Goal: Information Seeking & Learning: Learn about a topic

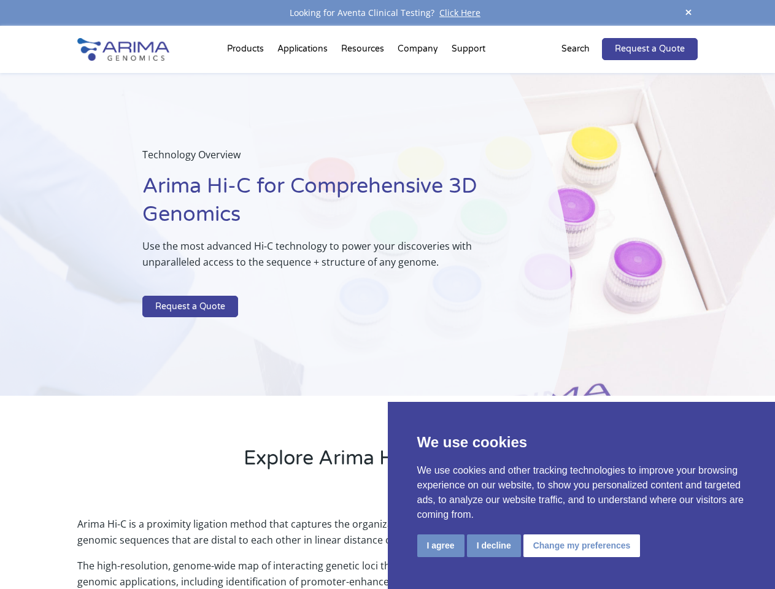
click at [387, 294] on p at bounding box center [325, 288] width 366 height 16
click at [440, 545] on button "I agree" at bounding box center [440, 545] width 47 height 23
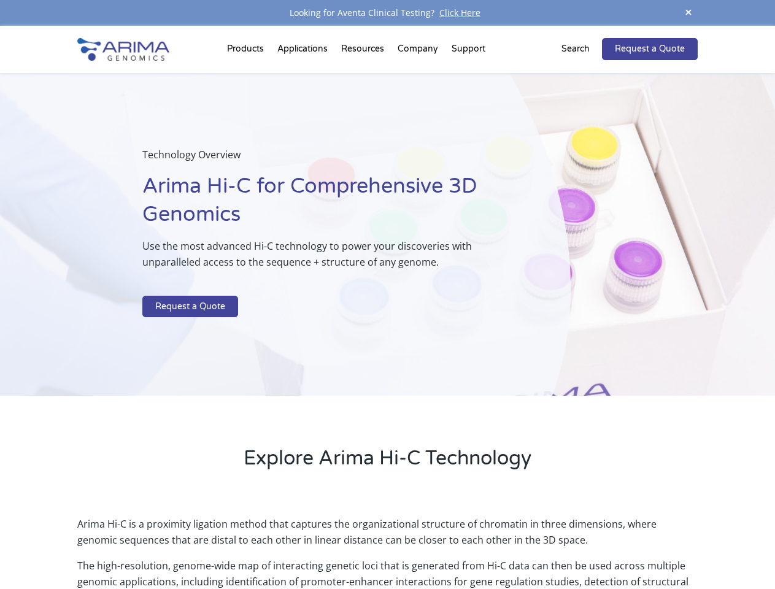
click at [493, 545] on p "Arima Hi-C is a proximity ligation method that captures the organizational stru…" at bounding box center [387, 537] width 620 height 42
click at [580, 545] on p "Arima Hi-C is a proximity ligation method that captures the organizational stru…" at bounding box center [387, 537] width 620 height 42
click at [688, 13] on span at bounding box center [688, 13] width 18 height 17
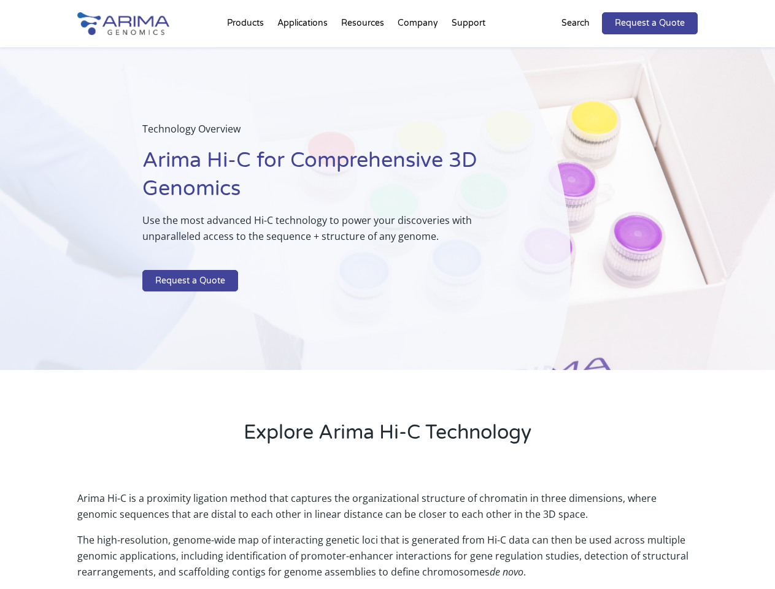
click at [387, 307] on div "Technology Overview Arima Hi-C for Comprehensive 3D Genomics Use the most advan…" at bounding box center [285, 208] width 571 height 323
click at [247, 52] on div "Technology Overview Arima Hi-C for Comprehensive 3D Genomics Use the most advan…" at bounding box center [285, 208] width 571 height 323
click at [364, 52] on div "Technology Overview Arima Hi-C for Comprehensive 3D Genomics Use the most advan…" at bounding box center [285, 208] width 571 height 323
click at [418, 52] on div "Technology Overview Arima Hi-C for Comprehensive 3D Genomics Use the most advan…" at bounding box center [285, 208] width 571 height 323
click at [468, 52] on div "Technology Overview Arima Hi-C for Comprehensive 3D Genomics Use the most advan…" at bounding box center [285, 208] width 571 height 323
